Goal: Transaction & Acquisition: Purchase product/service

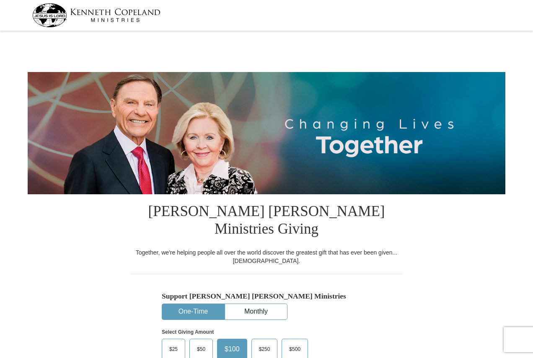
select select "PA"
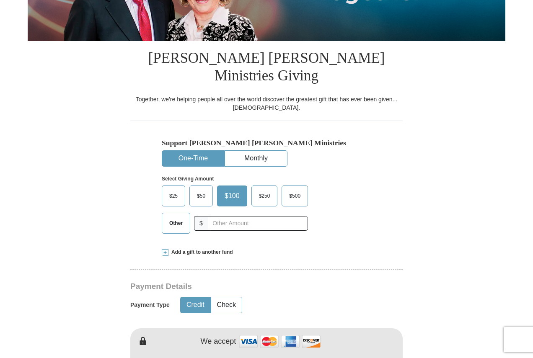
scroll to position [209, 0]
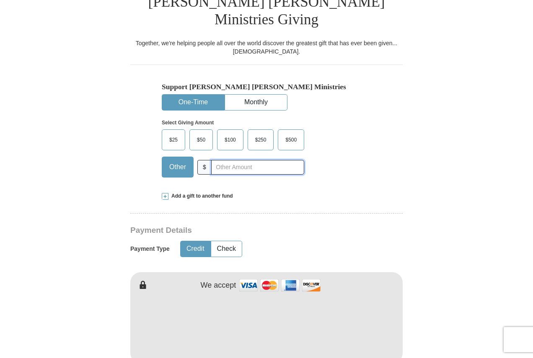
click at [256, 160] on input "text" at bounding box center [257, 167] width 93 height 15
type input "20"
click at [233, 241] on button "Check" at bounding box center [226, 249] width 31 height 16
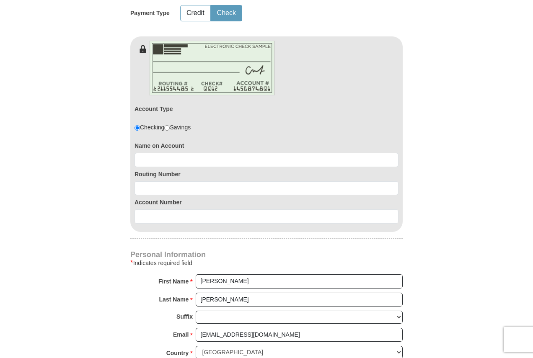
scroll to position [461, 0]
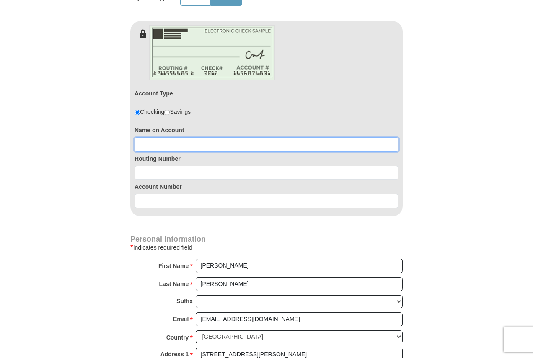
click at [203, 137] on input at bounding box center [266, 144] width 264 height 14
type input "[PERSON_NAME]"
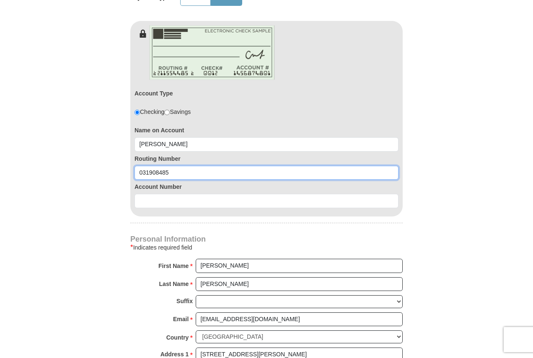
type input "031908485"
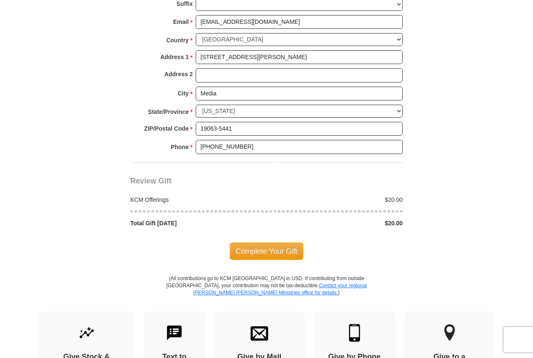
scroll to position [796, 0]
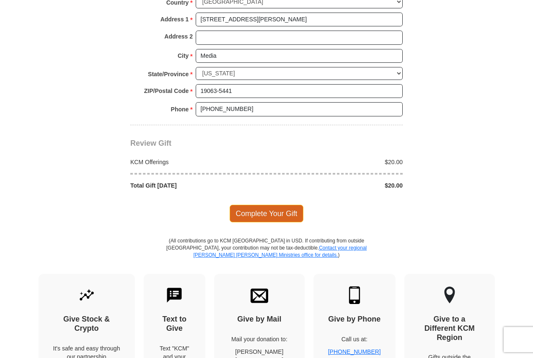
type input "0360154439"
click at [266, 205] on span "Complete Your Gift" at bounding box center [267, 214] width 74 height 18
